Goal: Complete application form: Complete application form

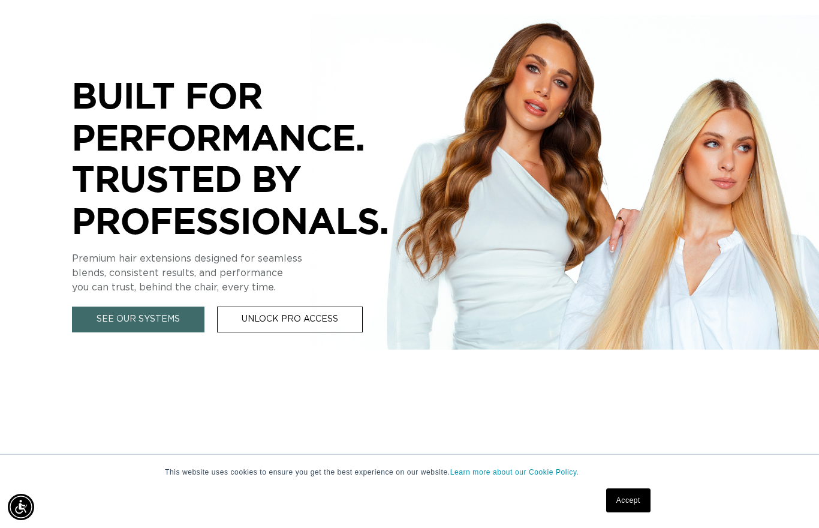
scroll to position [245, 0]
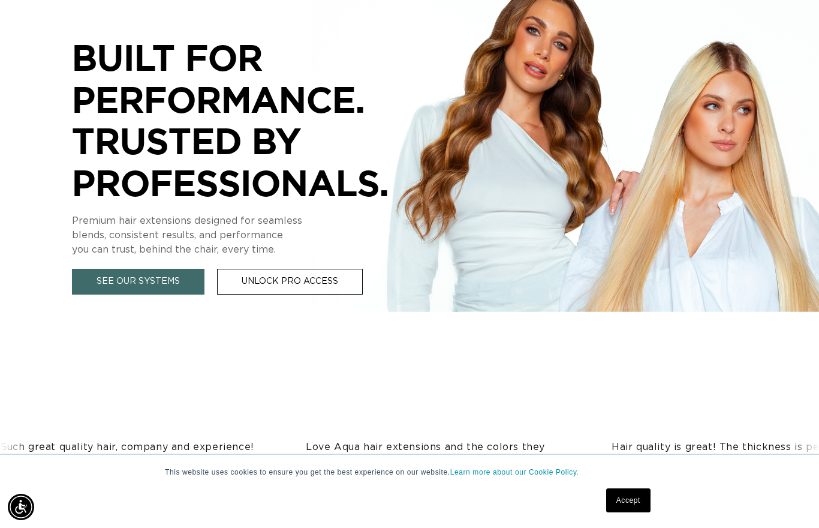
click at [641, 512] on link "Accept" at bounding box center [628, 500] width 44 height 24
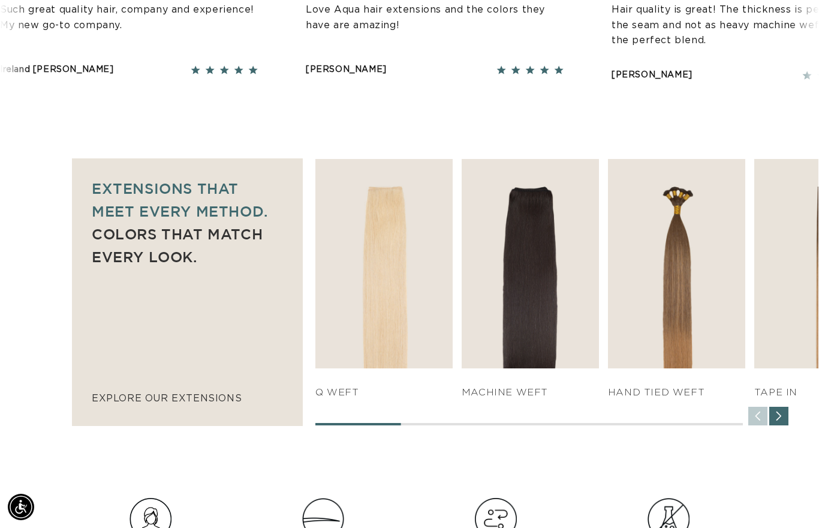
scroll to position [0, 734]
click at [122, 401] on p "explore our extensions" at bounding box center [187, 398] width 191 height 17
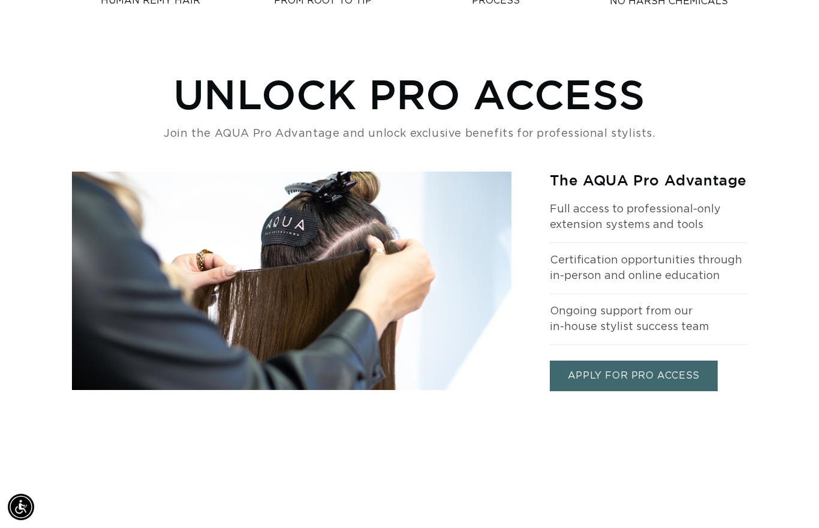
scroll to position [0, 1468]
click at [651, 377] on link "APPLY FOR PRO ACCESS" at bounding box center [634, 375] width 168 height 31
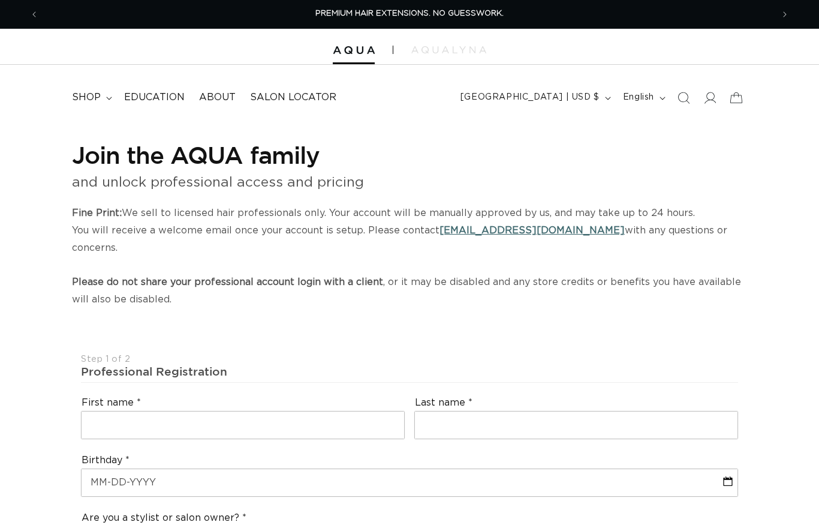
select select "US"
select select "[GEOGRAPHIC_DATA]"
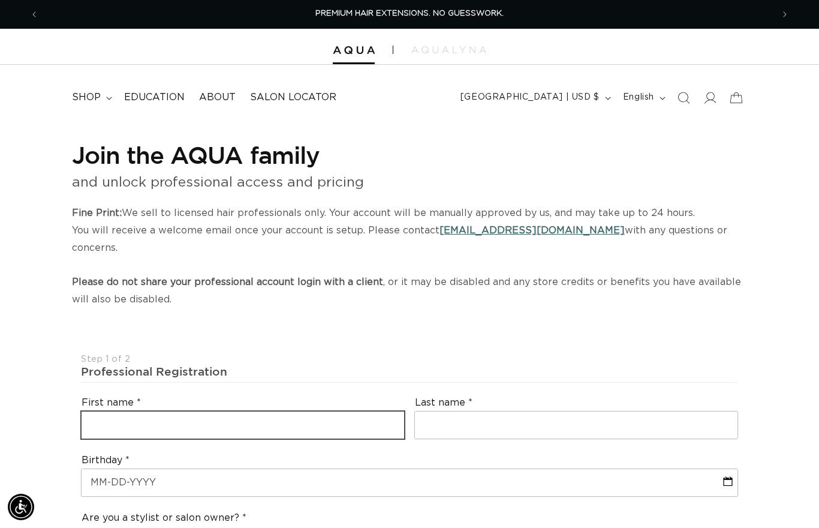
click at [336, 411] on input "text" at bounding box center [243, 424] width 323 height 27
type input "Denise"
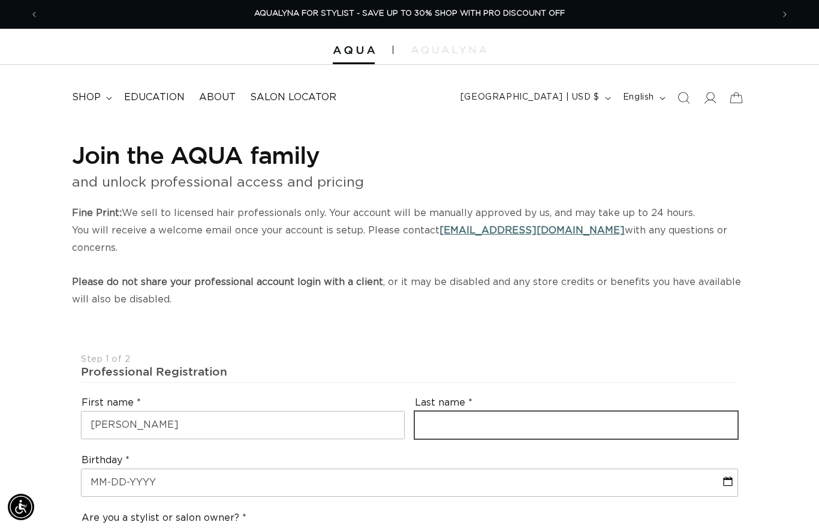
click at [521, 411] on input "text" at bounding box center [576, 424] width 323 height 27
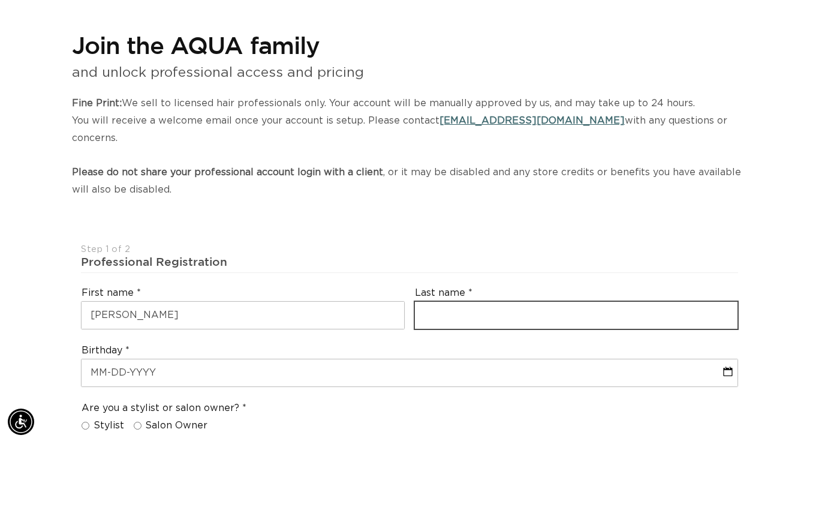
scroll to position [28, 0]
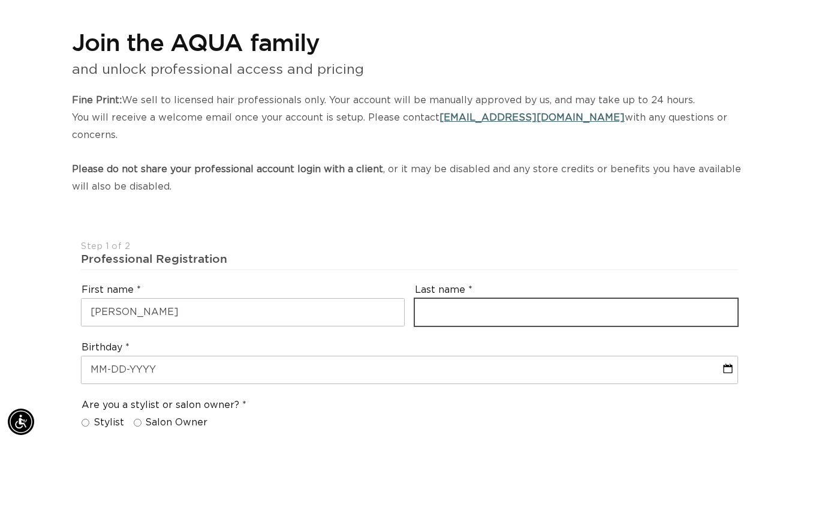
click at [475, 384] on input "text" at bounding box center [576, 397] width 323 height 27
type input "Guajardo"
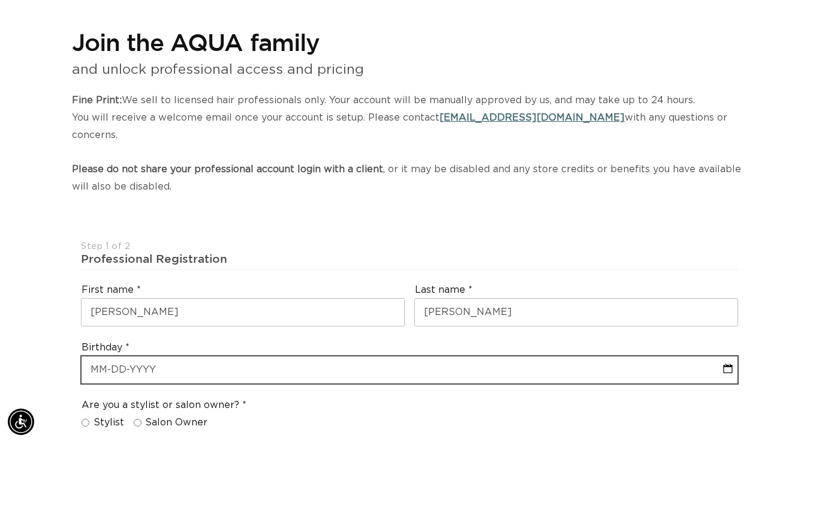
click at [309, 441] on input "text" at bounding box center [410, 454] width 656 height 27
select select "9"
select select "2025"
type input "0"
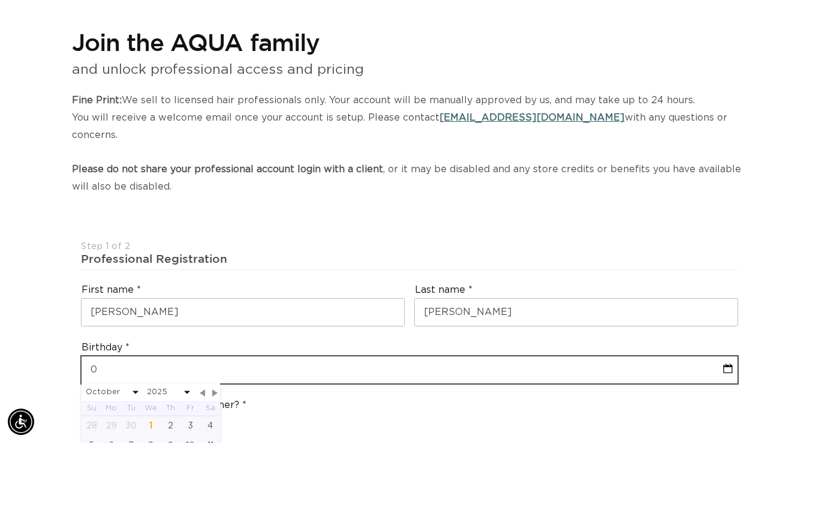
select select "9"
select select "2025"
type input "02"
select select "9"
select select "2025"
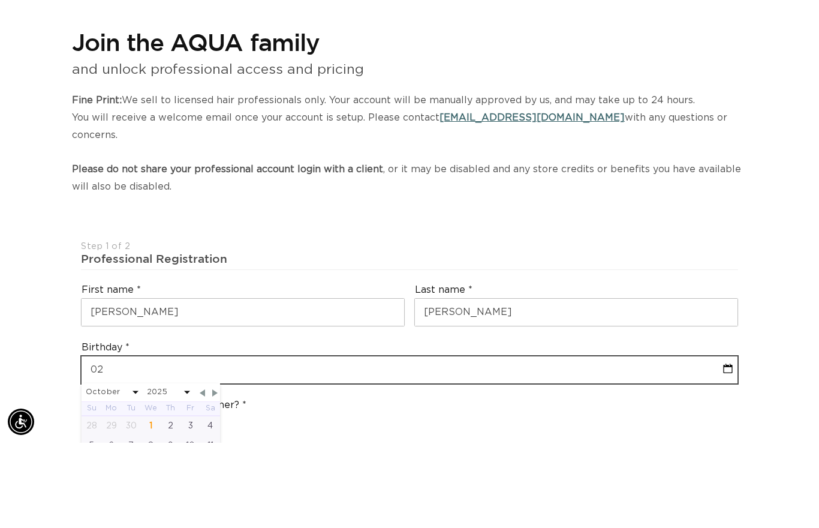
scroll to position [0, 734]
type input "02/"
select select "9"
select select "2025"
type input "02/0"
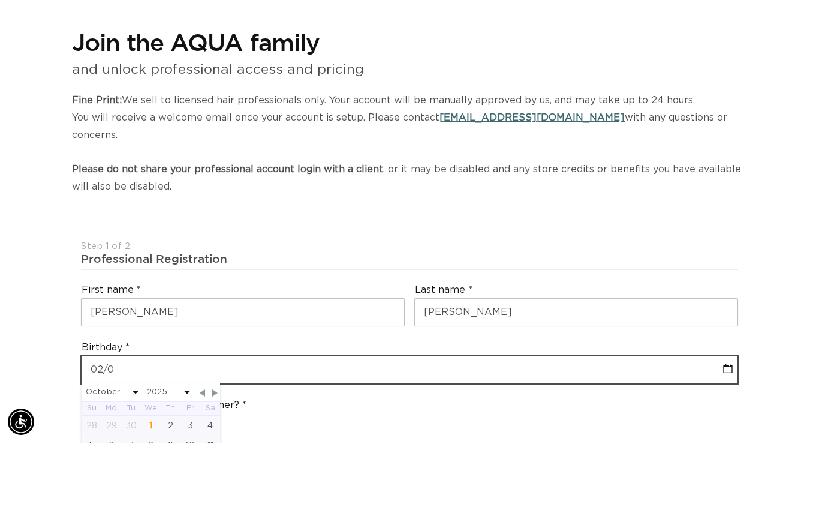
select select "9"
select select "2025"
type input "02/03"
select select "9"
select select "2025"
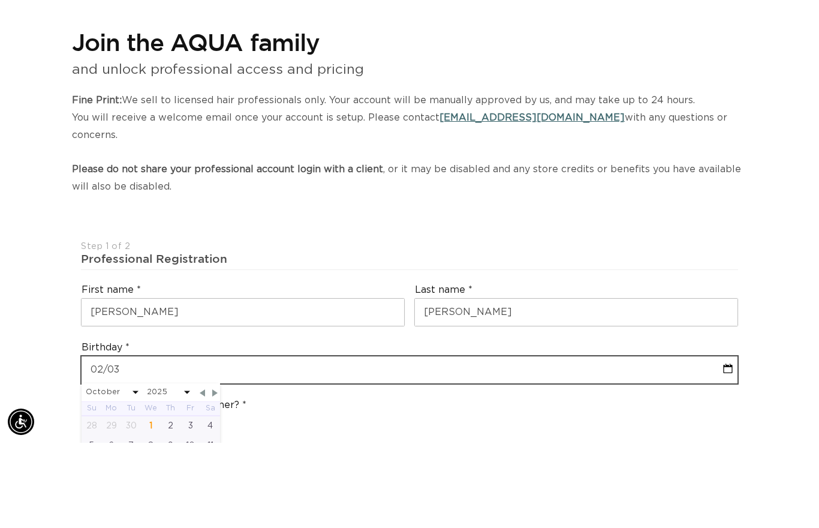
type input "02/03/"
select select "9"
select select "2025"
type input "02/03/1"
select select "9"
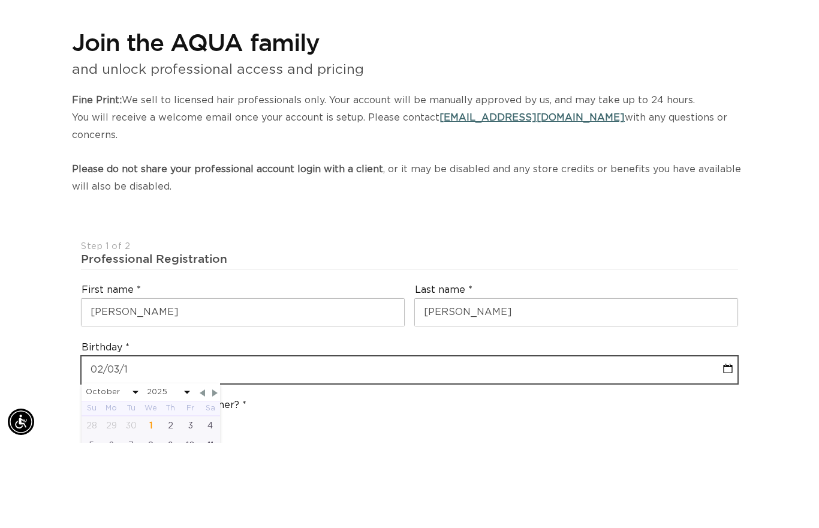
select select "2025"
type input "02/03/19"
select select "9"
select select "2025"
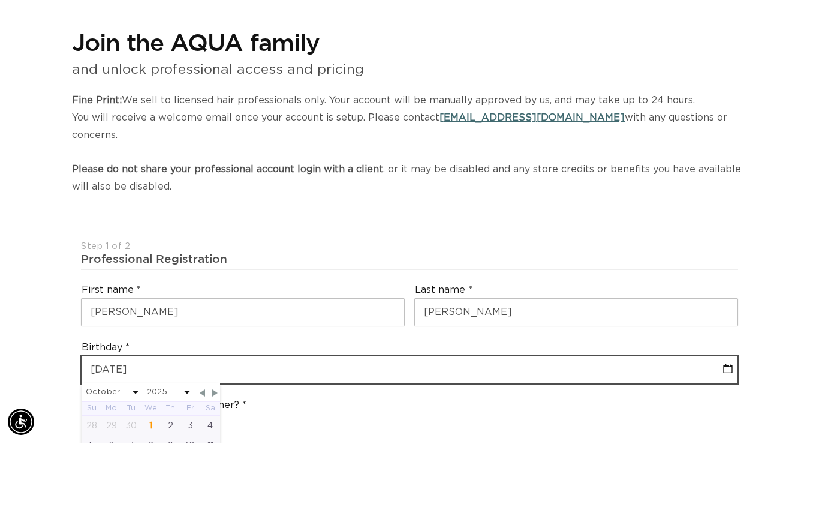
select select "9"
select select "2025"
type input "02-03-1962"
select select "1"
select select "1962"
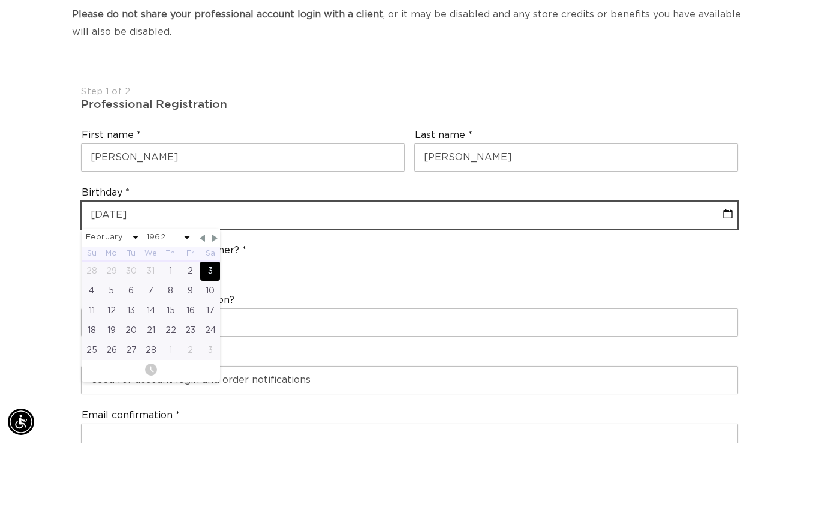
scroll to position [0, 0]
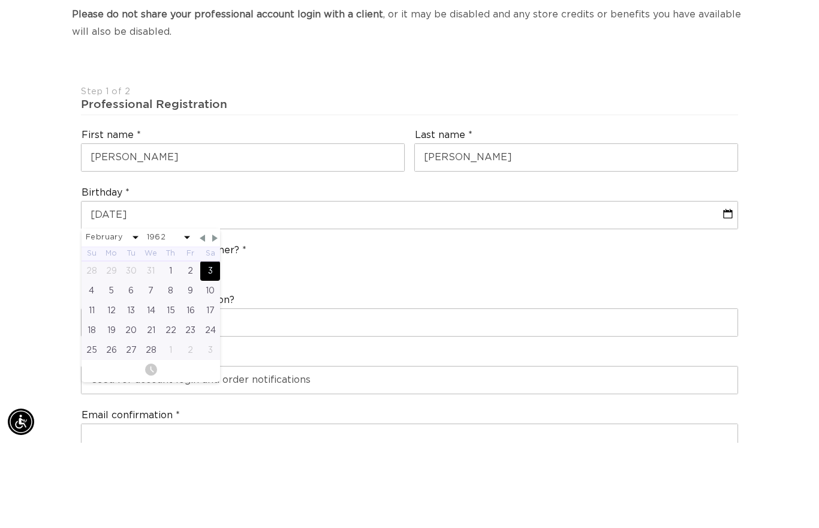
click at [386, 324] on div "Are you a stylist or salon owner? Stylist Salon Owner" at bounding box center [409, 347] width 667 height 46
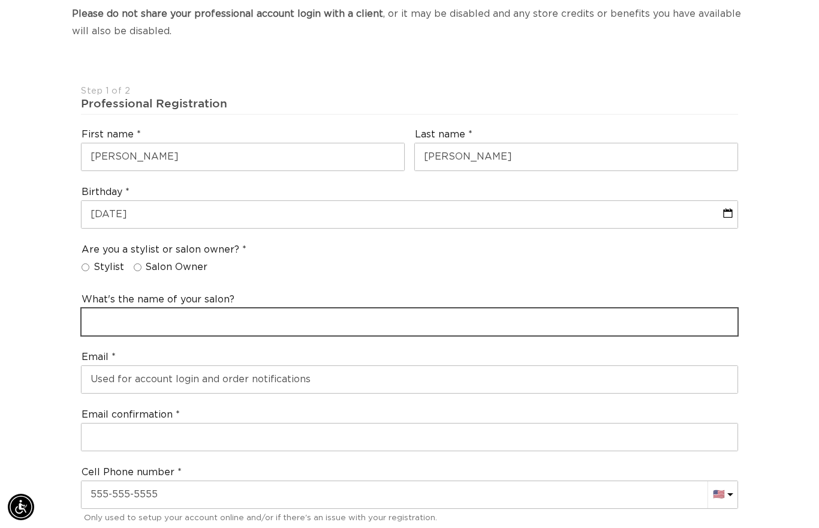
click at [167, 308] on input "text" at bounding box center [410, 321] width 656 height 27
type input "EiSS Inc"
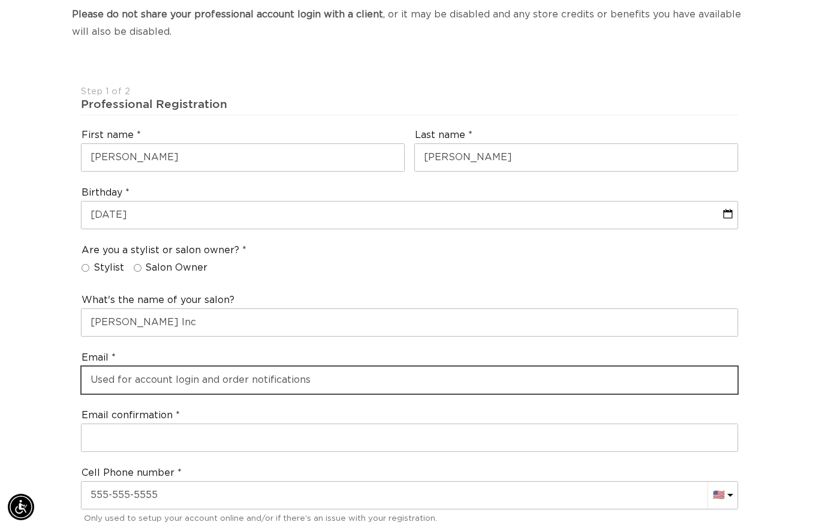
click at [317, 366] on input "email" at bounding box center [410, 379] width 656 height 27
type input "Denisejguajardo@gmail.com"
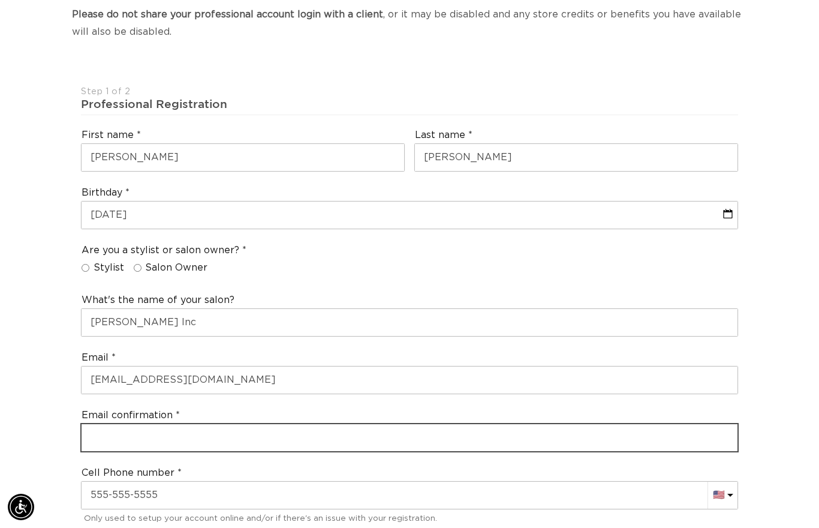
type input "Denisejguajardo@gmail.com"
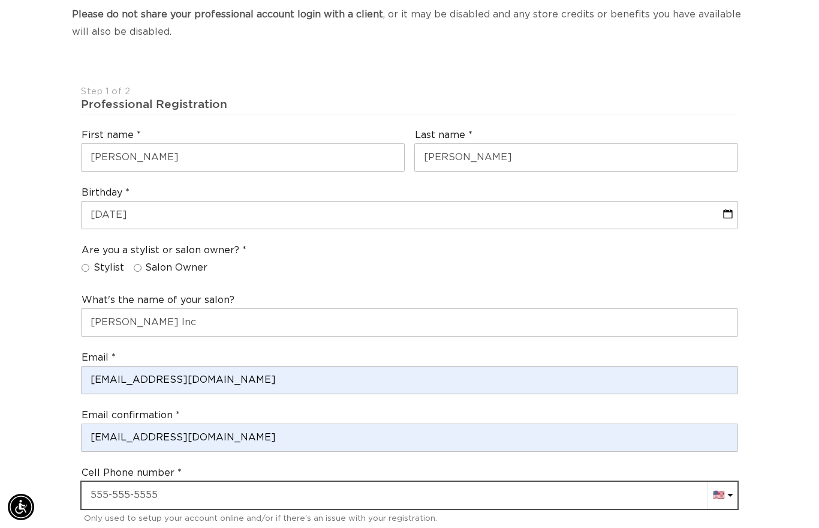
type input "18434587741"
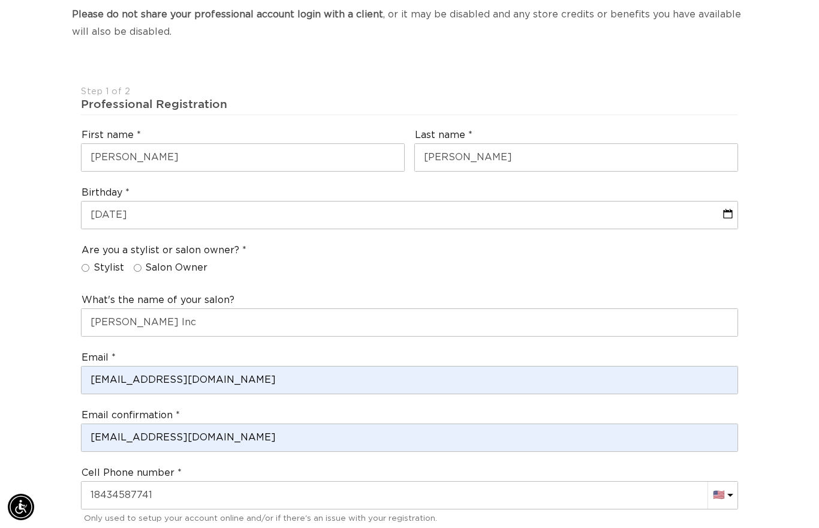
select select "[US_STATE]"
type input "29575"
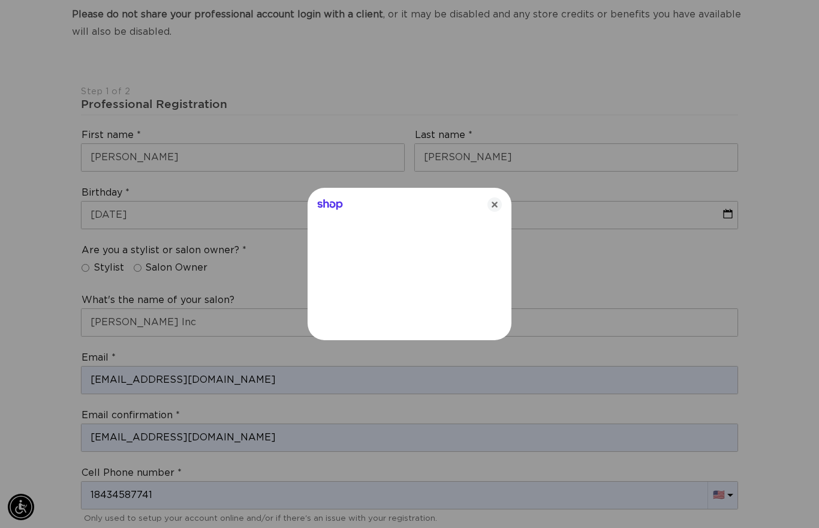
scroll to position [0, 1468]
click at [499, 212] on icon "Close" at bounding box center [495, 204] width 14 height 14
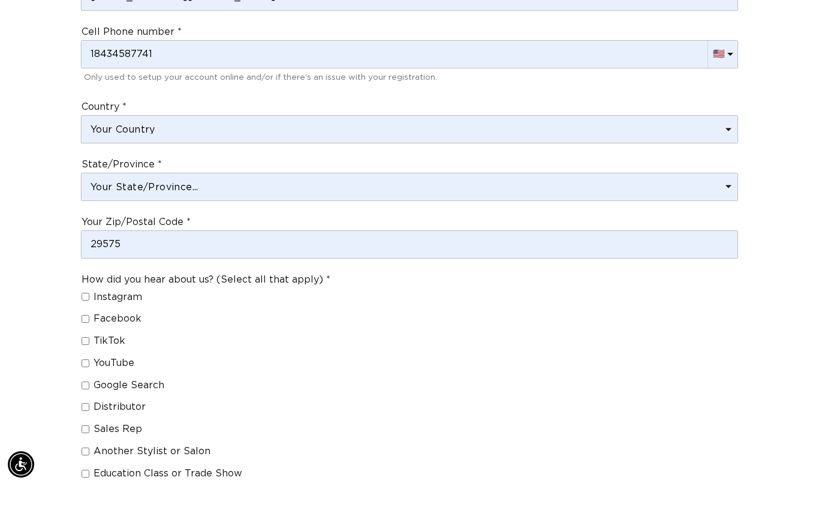
click at [85, 468] on input "Sales Rep" at bounding box center [86, 472] width 8 height 8
checkbox input "true"
click at [85, 446] on input "Distributor" at bounding box center [86, 450] width 8 height 8
checkbox input "true"
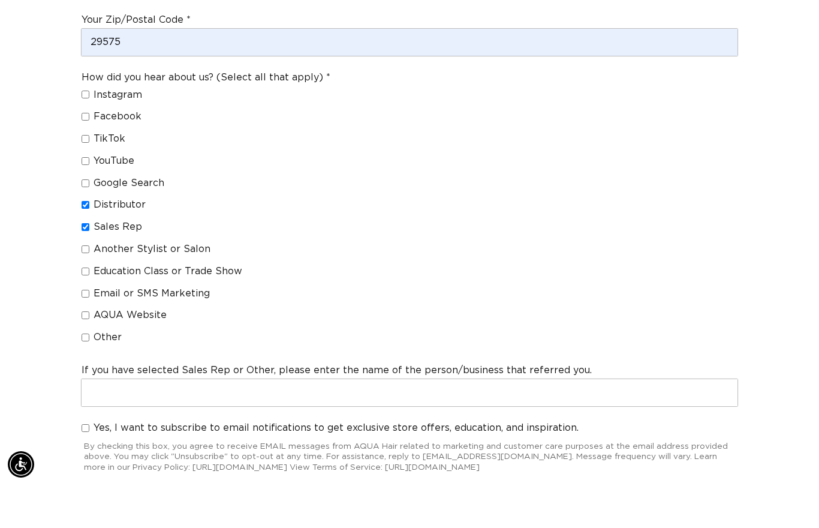
scroll to position [0, 0]
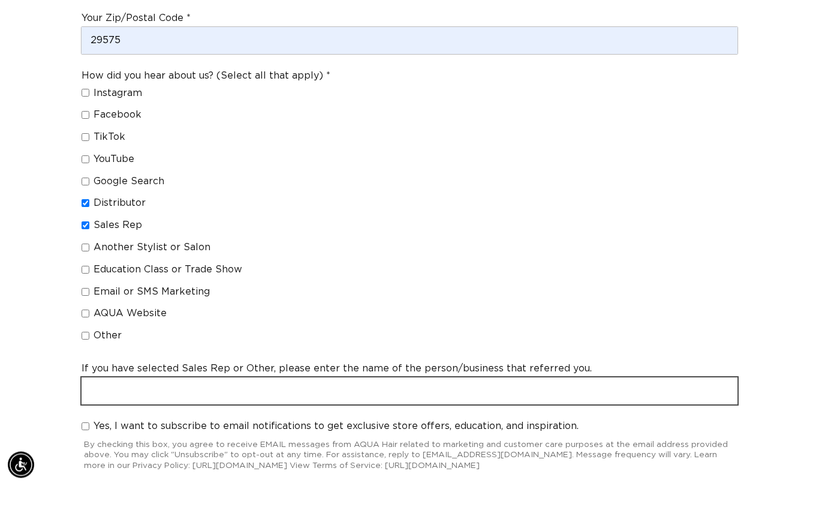
click at [106, 420] on input "text" at bounding box center [410, 433] width 656 height 27
type input "d"
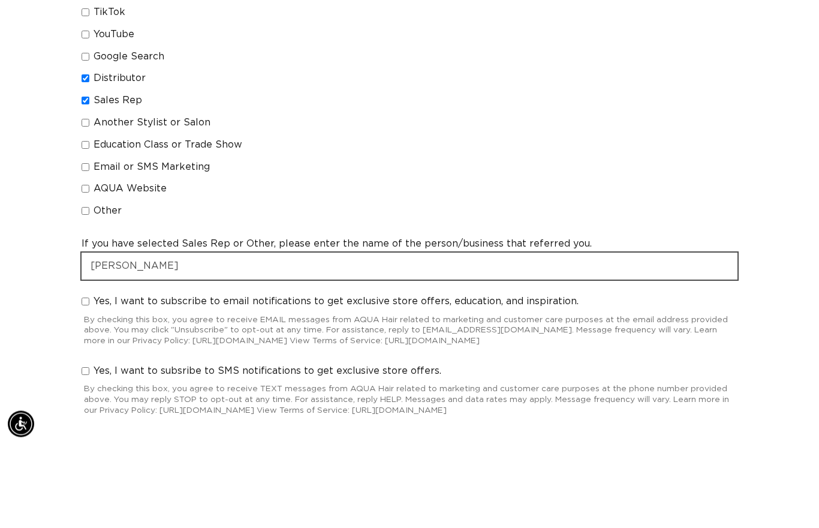
type input "Denise Guajardo"
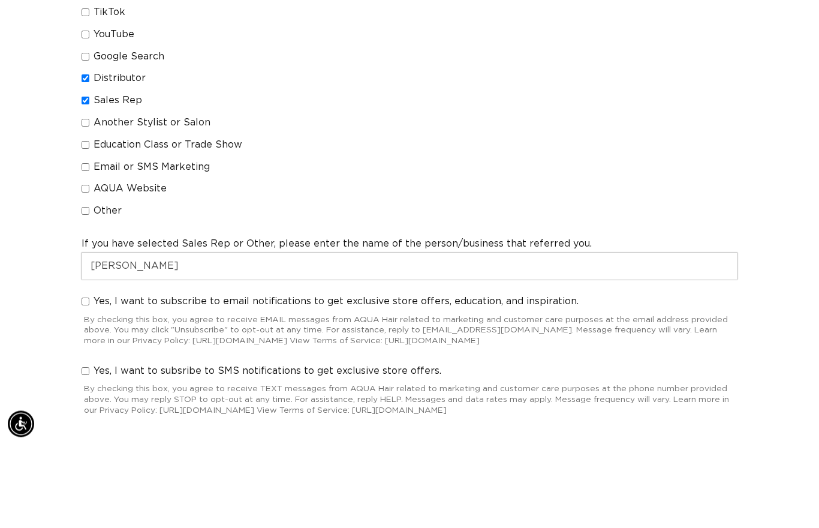
click at [86, 381] on input "Yes, I want to subscribe to email notifications to get exclusive store offers, …" at bounding box center [86, 385] width 8 height 8
checkbox input "true"
click at [413, 488] on button "Next" at bounding box center [404, 503] width 73 height 31
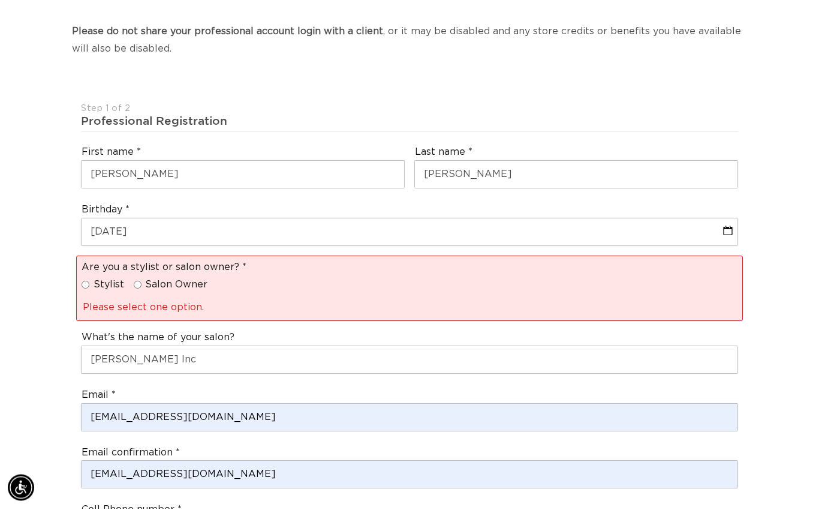
click at [86, 300] on input "Stylist" at bounding box center [86, 304] width 8 height 8
radio input "true"
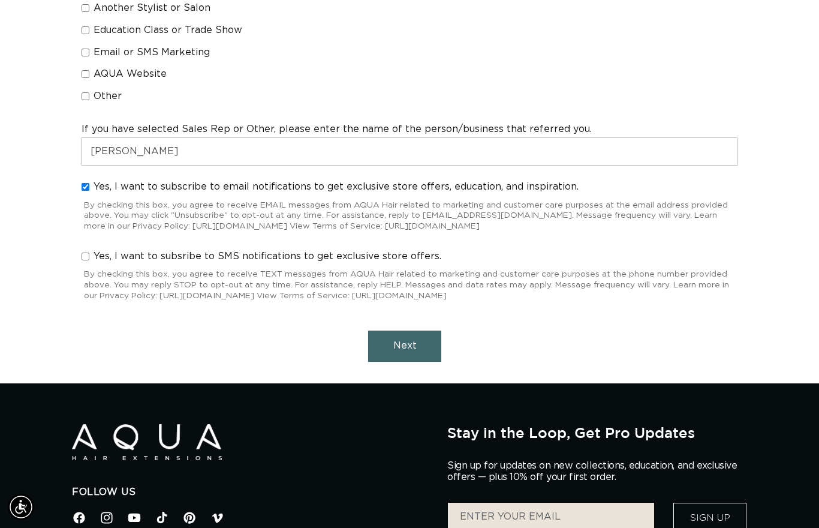
click at [414, 341] on span "Next" at bounding box center [404, 346] width 23 height 10
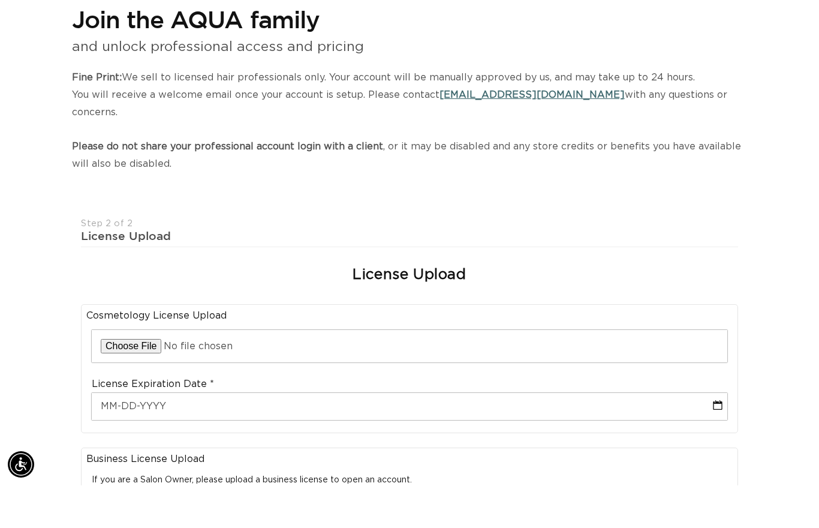
click at [323, 372] on input "file" at bounding box center [410, 388] width 636 height 32
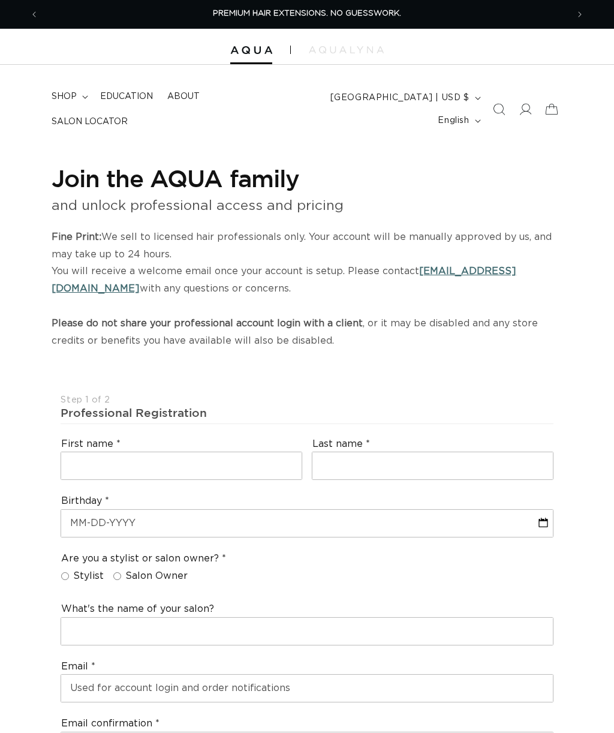
select select "US"
select select "[GEOGRAPHIC_DATA]"
click at [118, 109] on link "Education" at bounding box center [126, 96] width 67 height 25
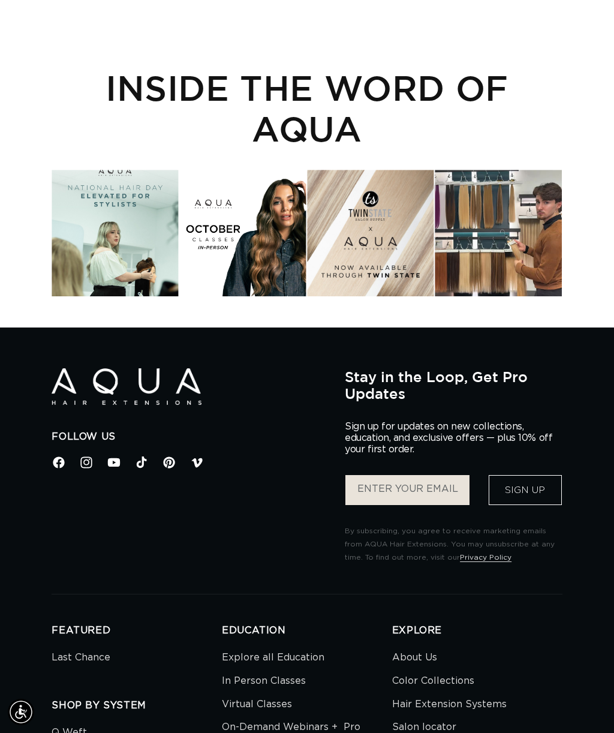
scroll to position [0, 529]
click at [94, 254] on div "Instagram post opens in a popup" at bounding box center [115, 233] width 127 height 127
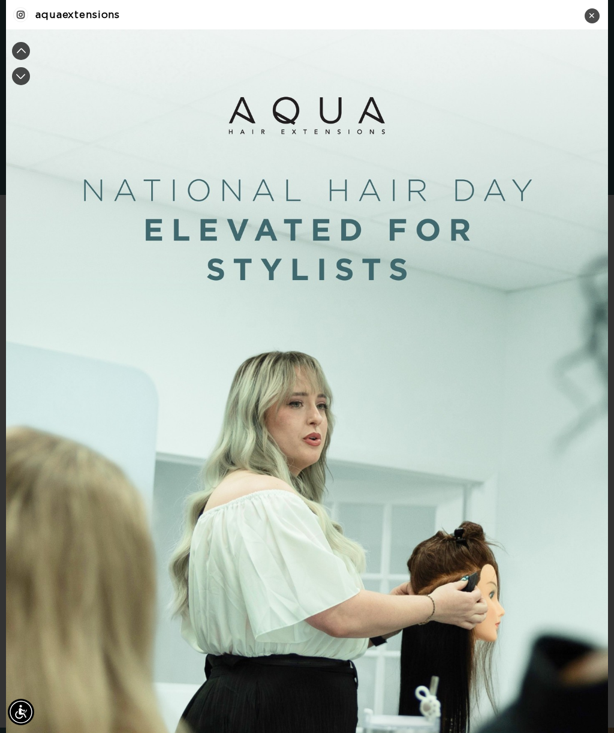
scroll to position [0, 1058]
click at [21, 73] on div "Instagram post #1 details" at bounding box center [21, 76] width 18 height 18
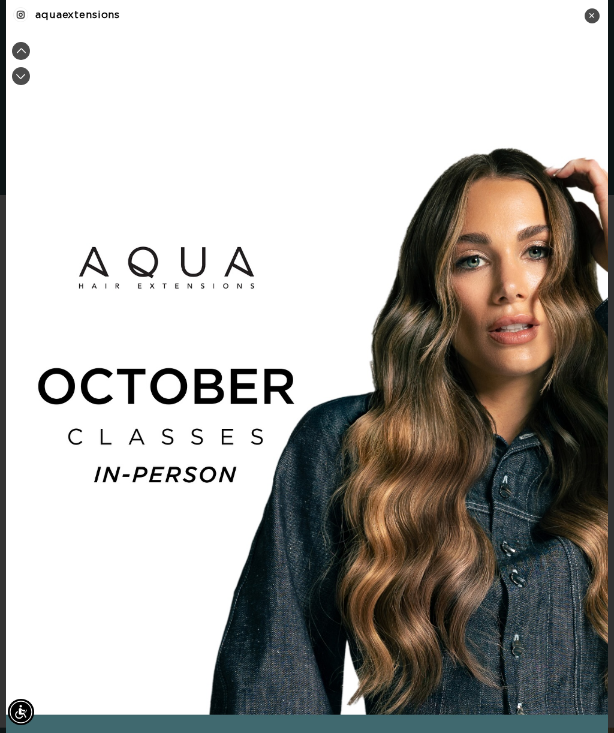
click at [30, 91] on div "Instagram post #2 details" at bounding box center [307, 407] width 602 height 757
click at [25, 78] on div "Instagram post #2 details" at bounding box center [21, 76] width 18 height 18
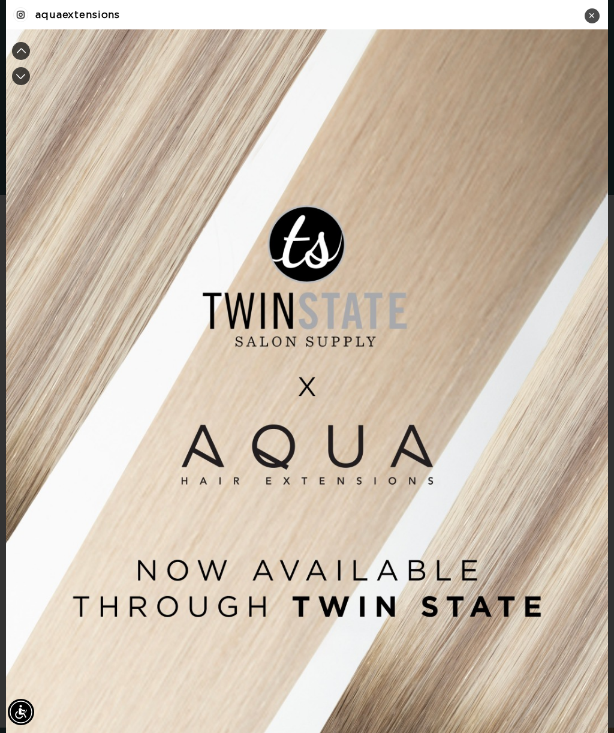
click at [17, 84] on div "Instagram post #3 details" at bounding box center [21, 76] width 18 height 18
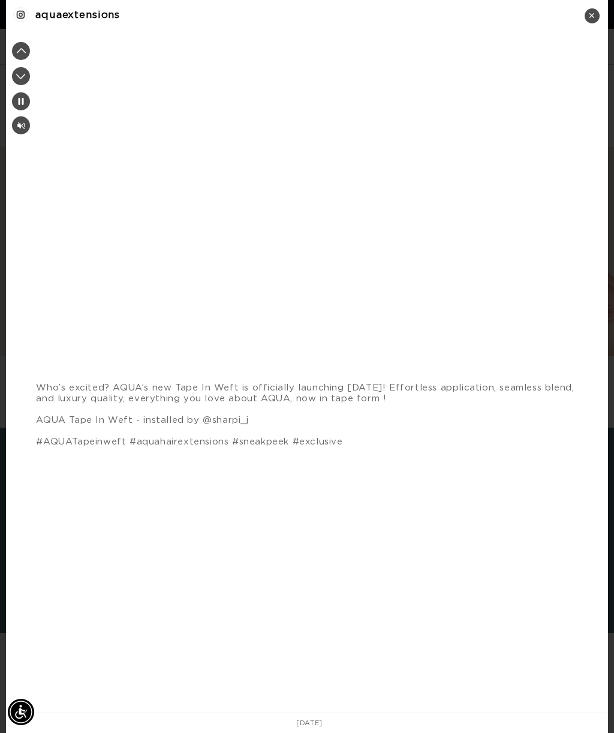
scroll to position [0, 1058]
click at [19, 51] on div "Instagram post #4 details" at bounding box center [21, 51] width 18 height 18
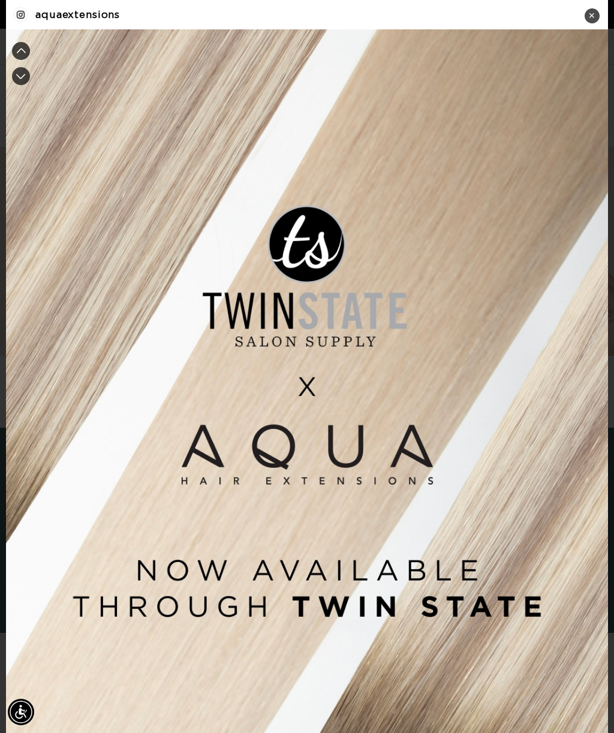
click at [24, 43] on div "Instagram post #3 details" at bounding box center [21, 51] width 18 height 18
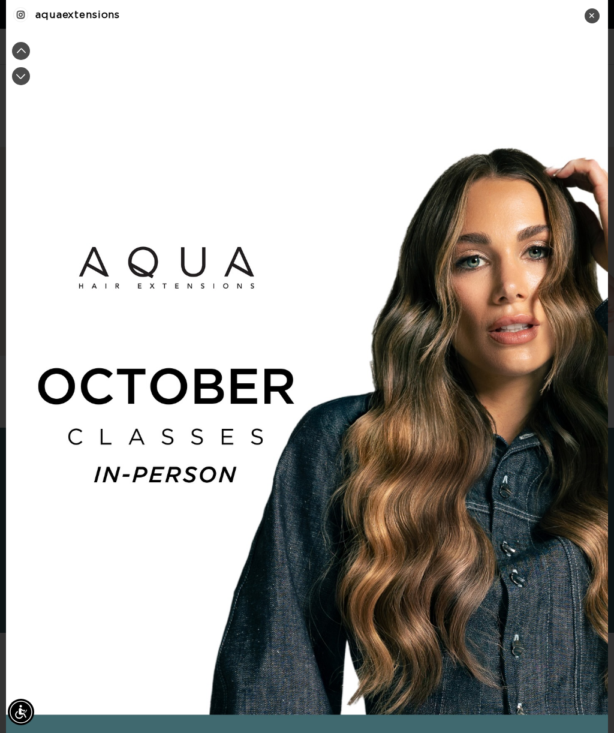
click at [10, 45] on div "Instagram post #2 details" at bounding box center [307, 407] width 602 height 757
click at [233, 355] on div "Instagram post #2 details" at bounding box center [307, 407] width 602 height 757
click at [276, 407] on div "Instagram post #2 details" at bounding box center [307, 407] width 602 height 757
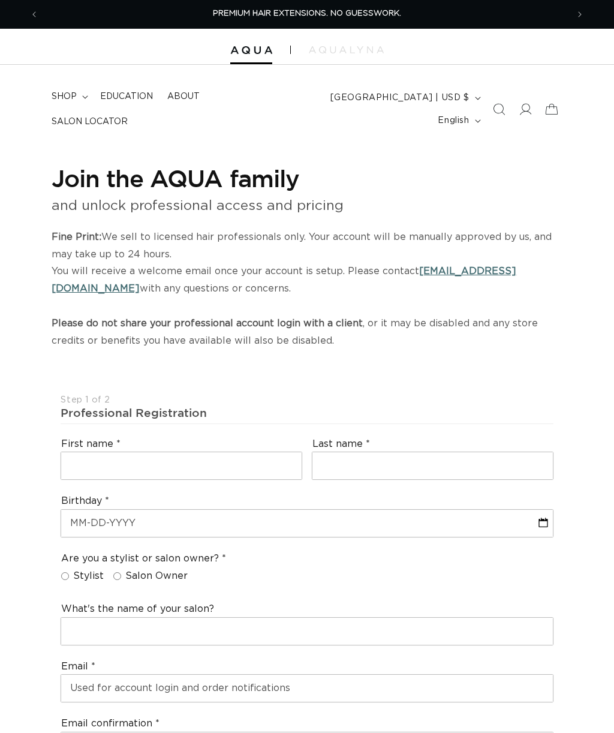
select select "US"
select select "[GEOGRAPHIC_DATA]"
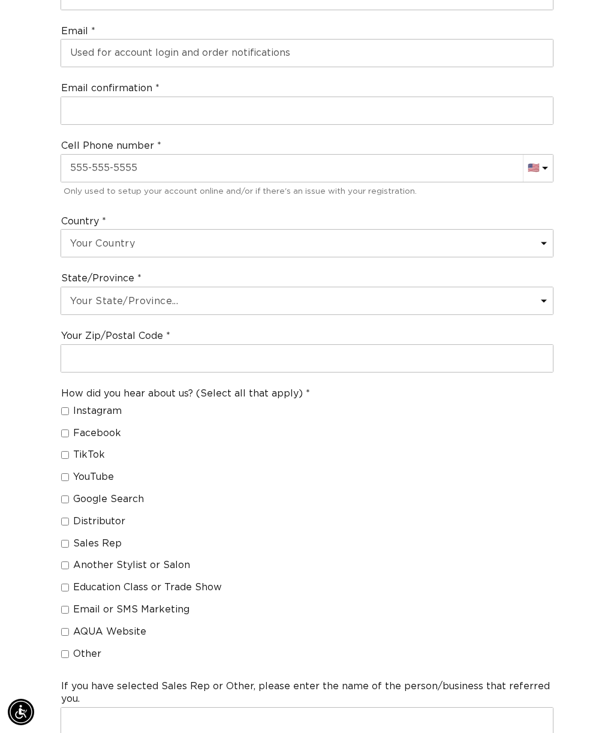
scroll to position [1112, 0]
